Goal: Task Accomplishment & Management: Use online tool/utility

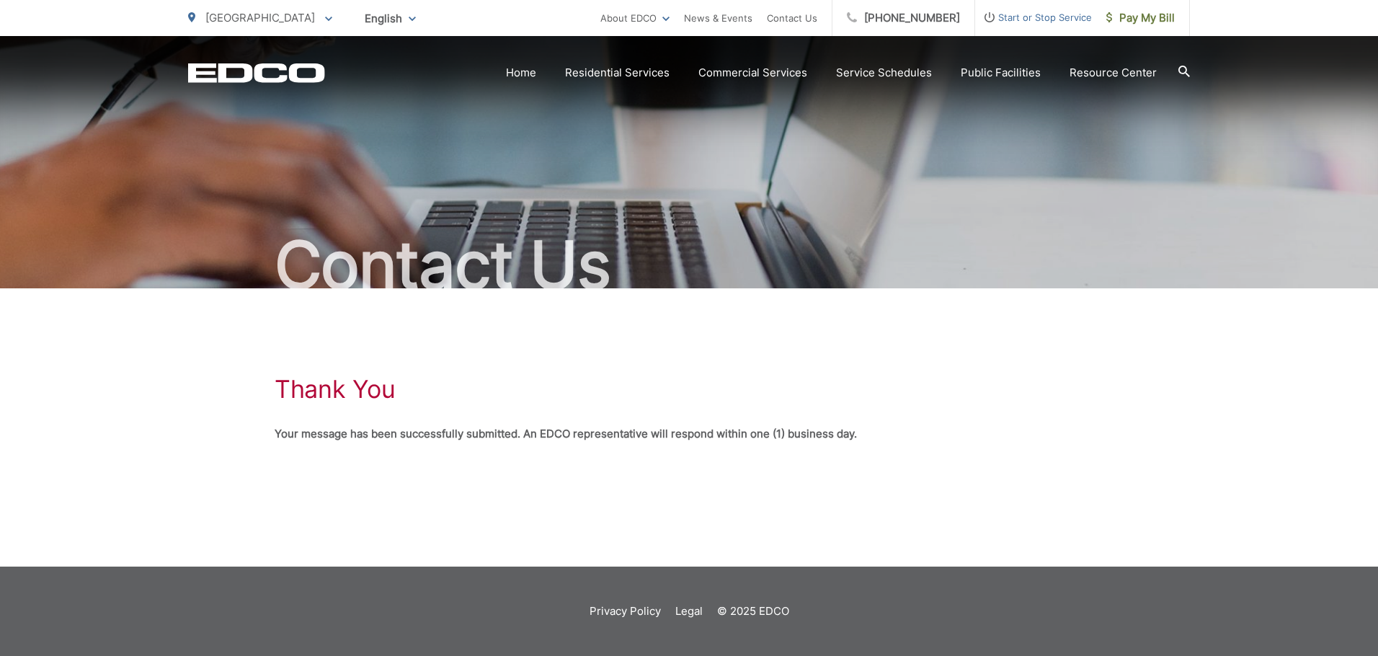
click at [150, 463] on div "Thank You Your message has been successfully submitted. An EDCO representative …" at bounding box center [689, 408] width 1378 height 241
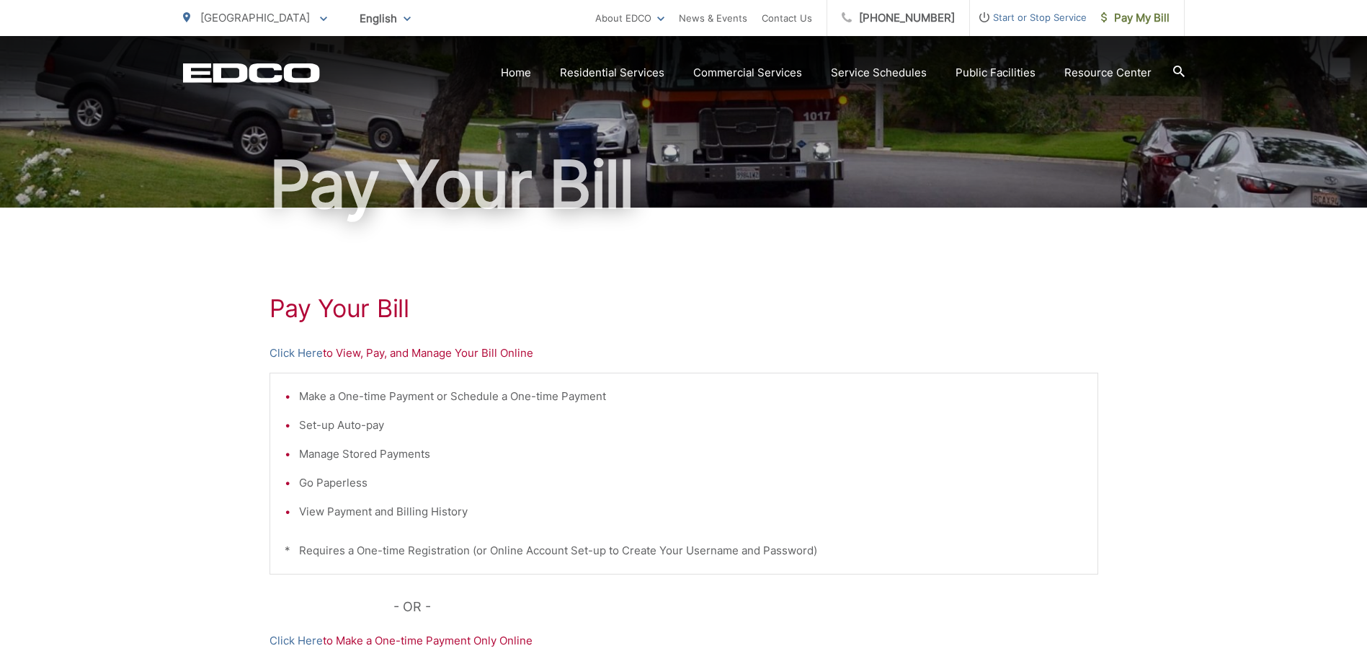
scroll to position [81, 0]
click at [307, 354] on link "Click Here" at bounding box center [296, 353] width 53 height 17
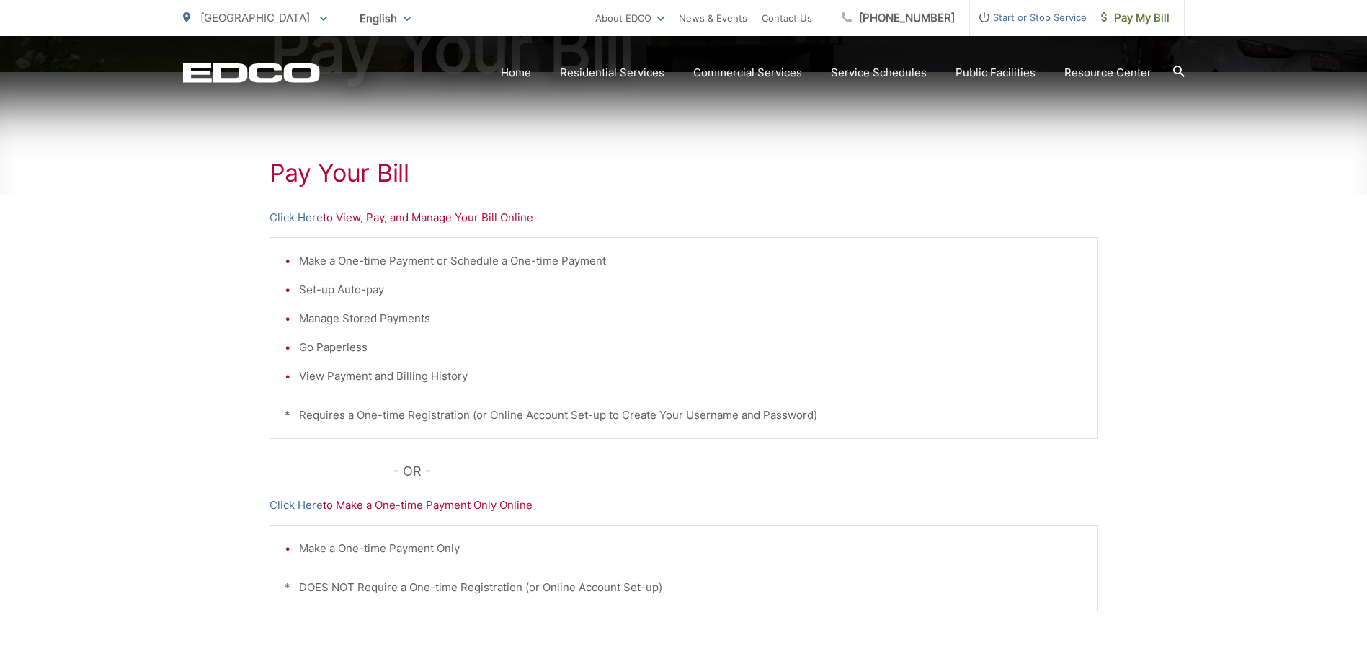
scroll to position [216, 0]
click at [530, 76] on link "Home" at bounding box center [516, 72] width 30 height 17
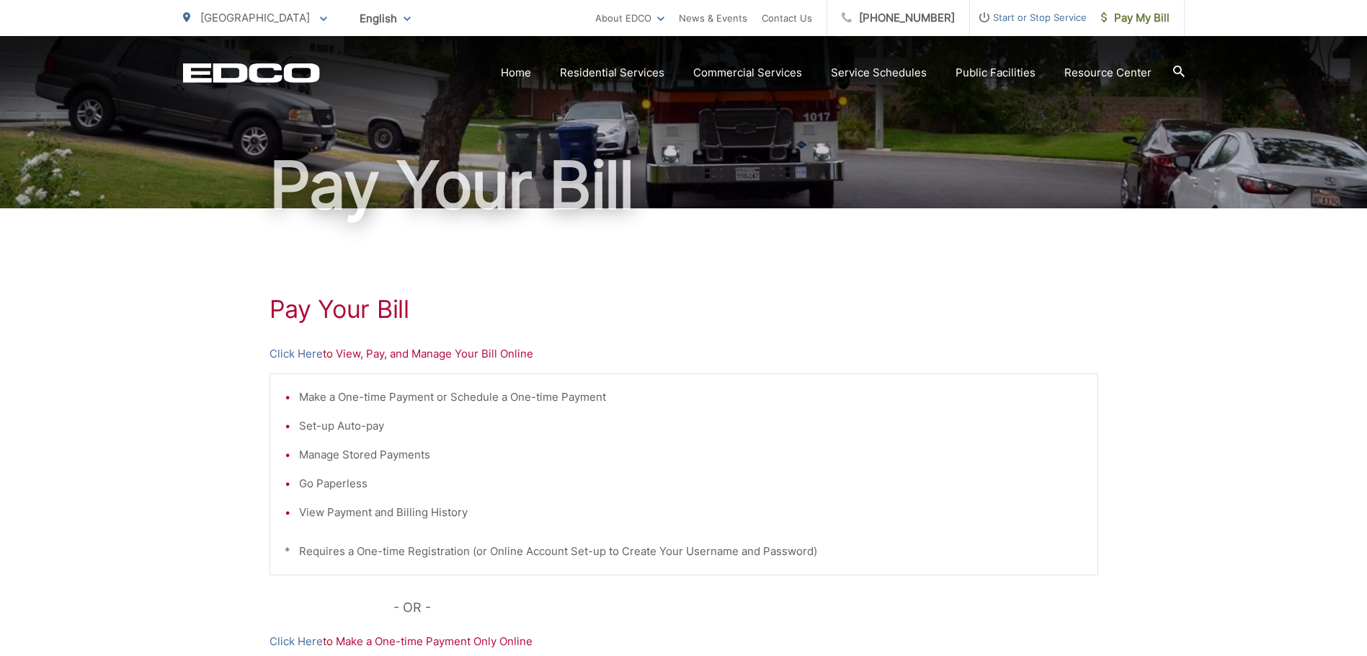
scroll to position [81, 0]
click at [388, 510] on li "View Payment and Billing History" at bounding box center [691, 511] width 784 height 17
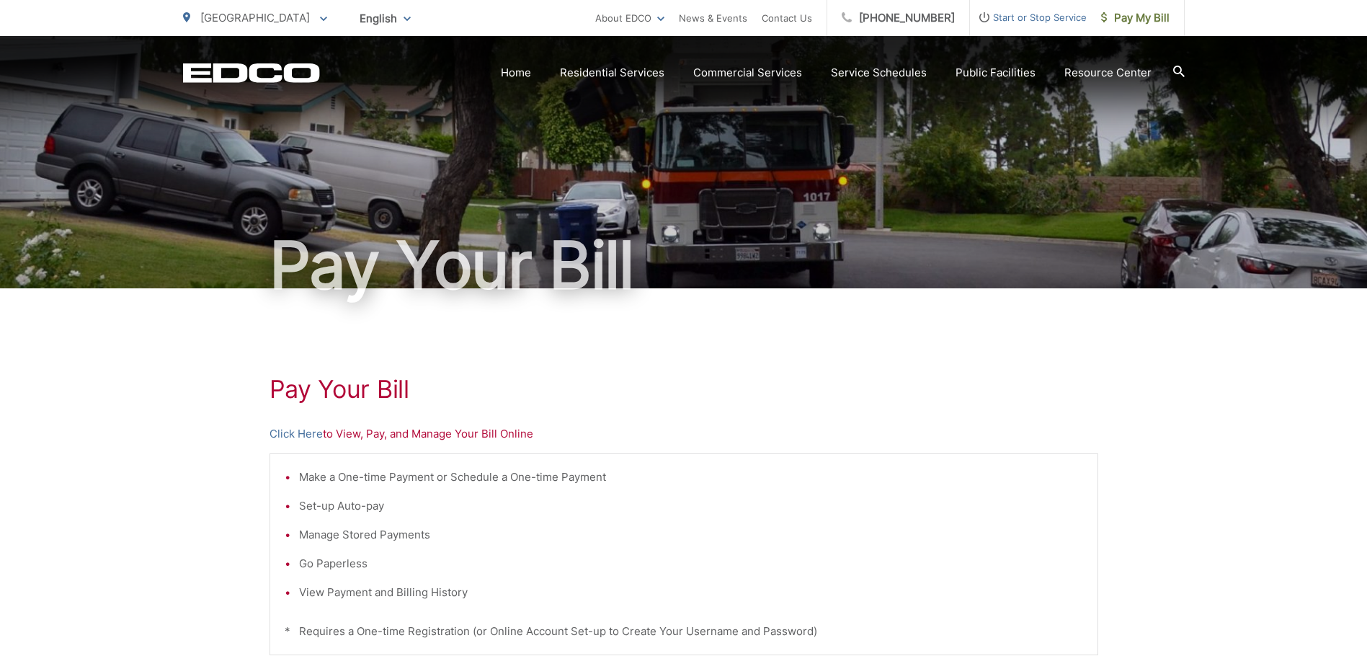
scroll to position [72, 0]
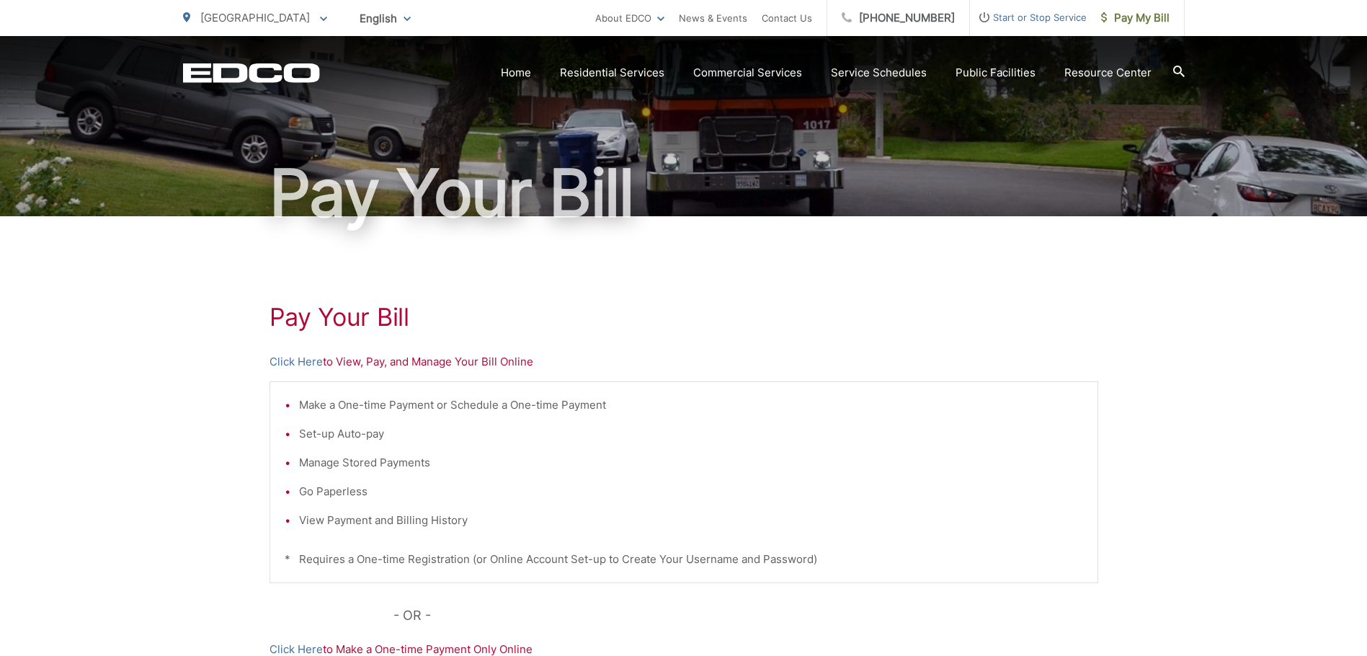
click at [1004, 460] on li "Manage Stored Payments" at bounding box center [691, 462] width 784 height 17
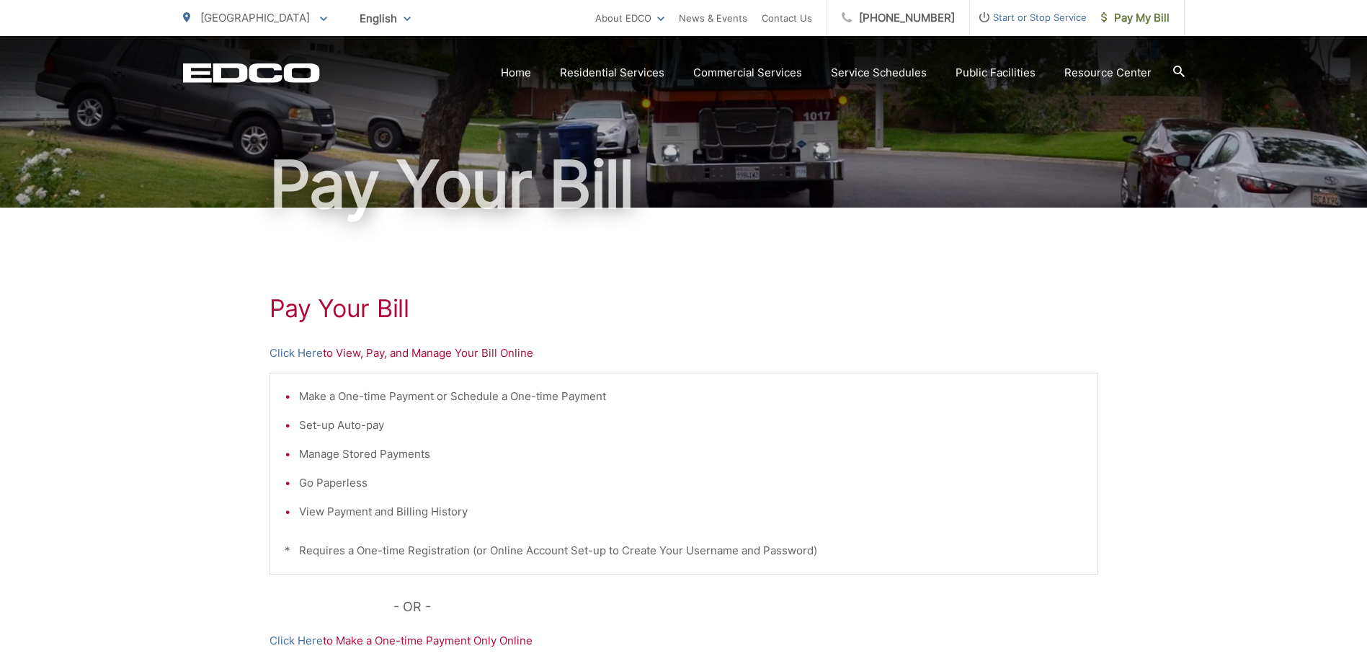
scroll to position [0, 0]
